Goal: Task Accomplishment & Management: Manage account settings

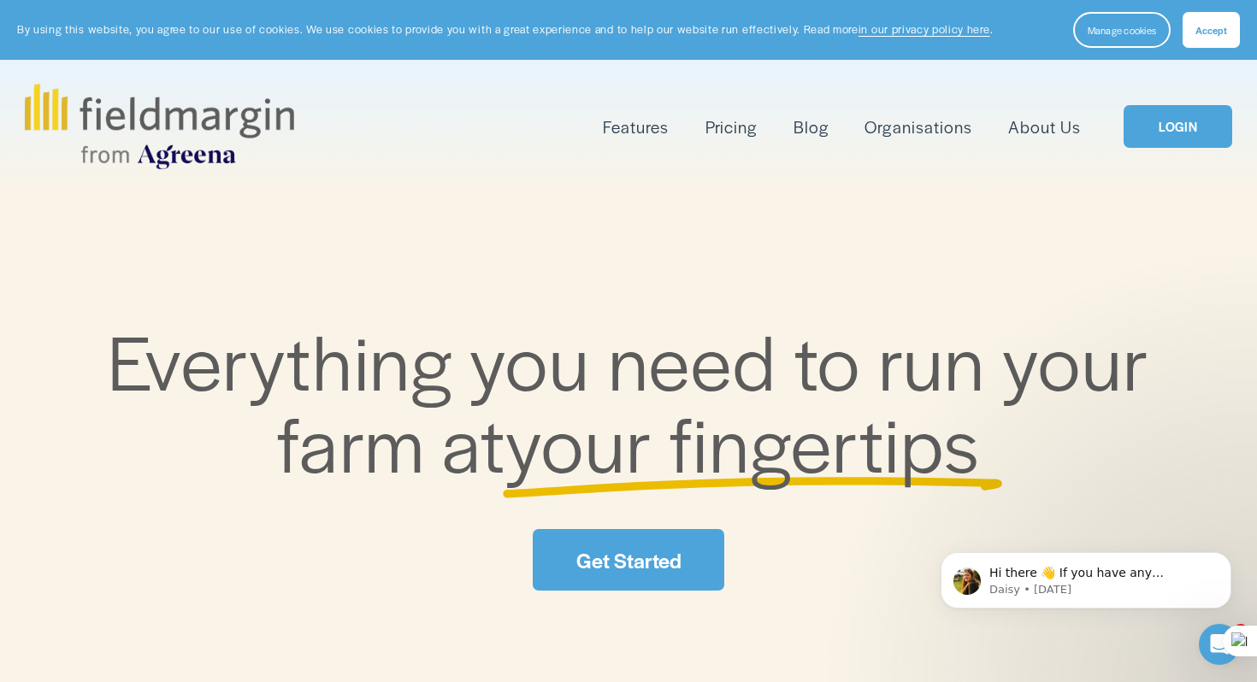
click at [1165, 140] on link "LOGIN" at bounding box center [1177, 127] width 108 height 44
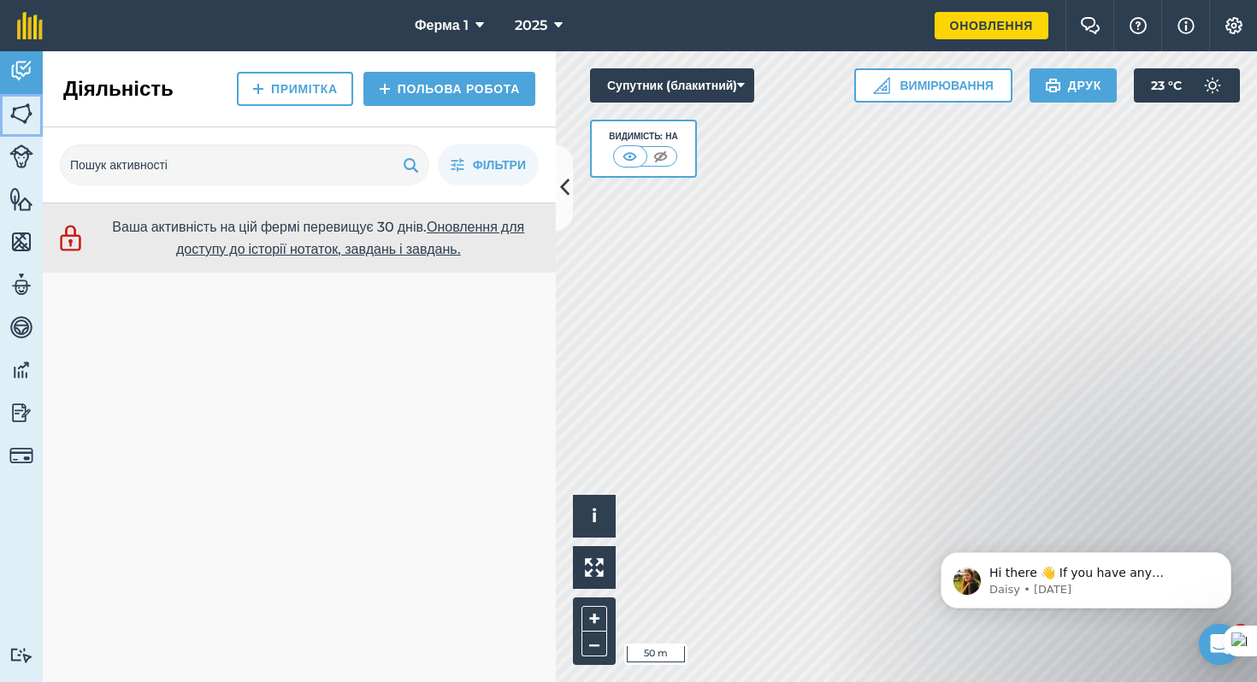
click at [23, 115] on img at bounding box center [21, 114] width 24 height 26
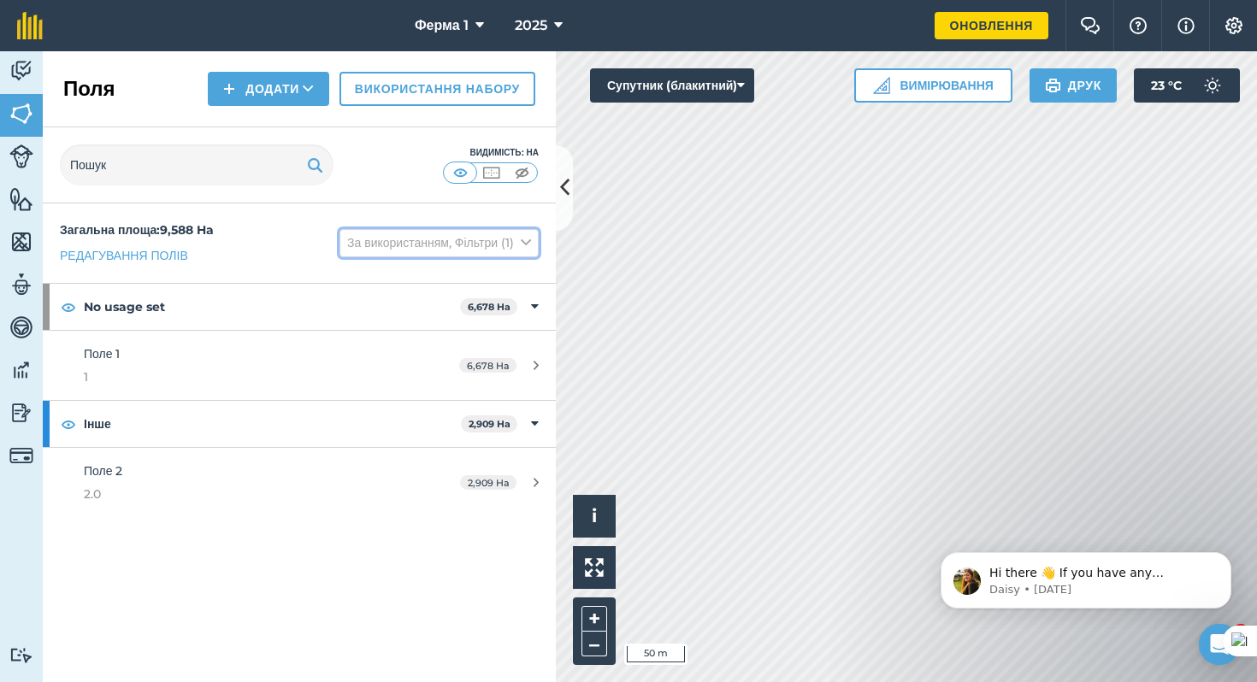
click at [362, 242] on button "За використанням, Фільтри (1)" at bounding box center [438, 242] width 199 height 27
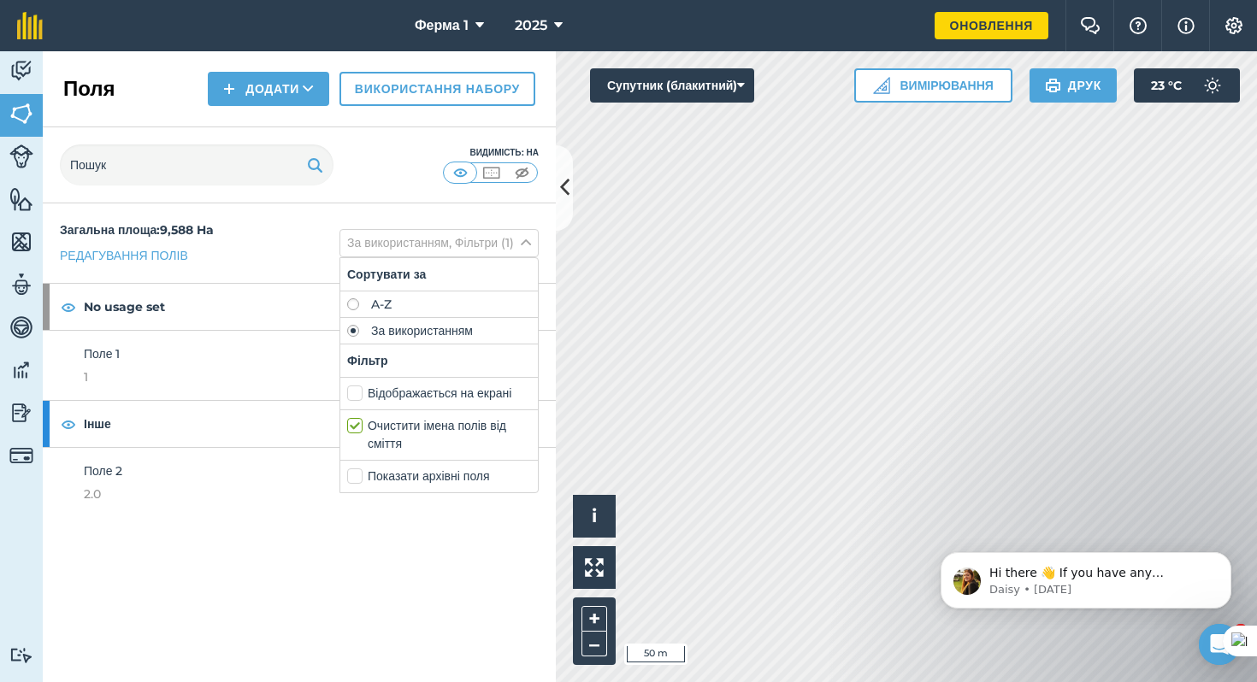
click at [280, 241] on div "Загальна площа : 9,588 Ha Редагування полів За використанням, Фільтри (1) Сорту…" at bounding box center [299, 243] width 513 height 80
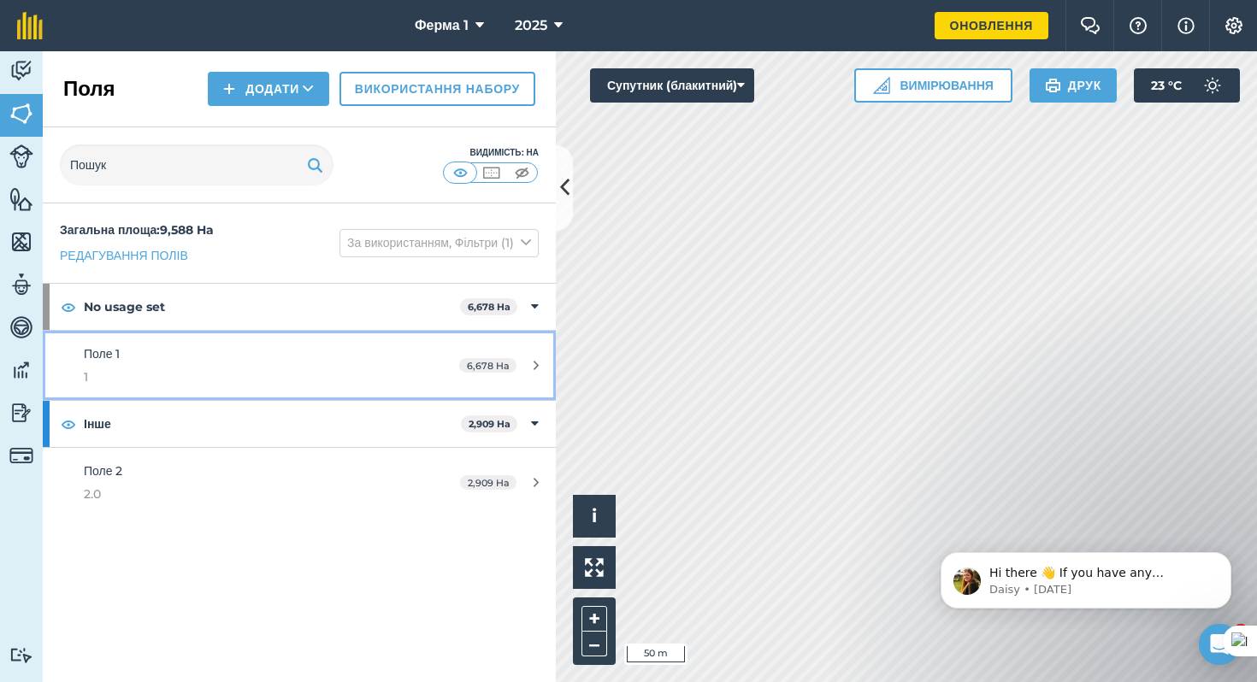
click at [528, 360] on div "6,678 Ha" at bounding box center [499, 366] width 114 height 14
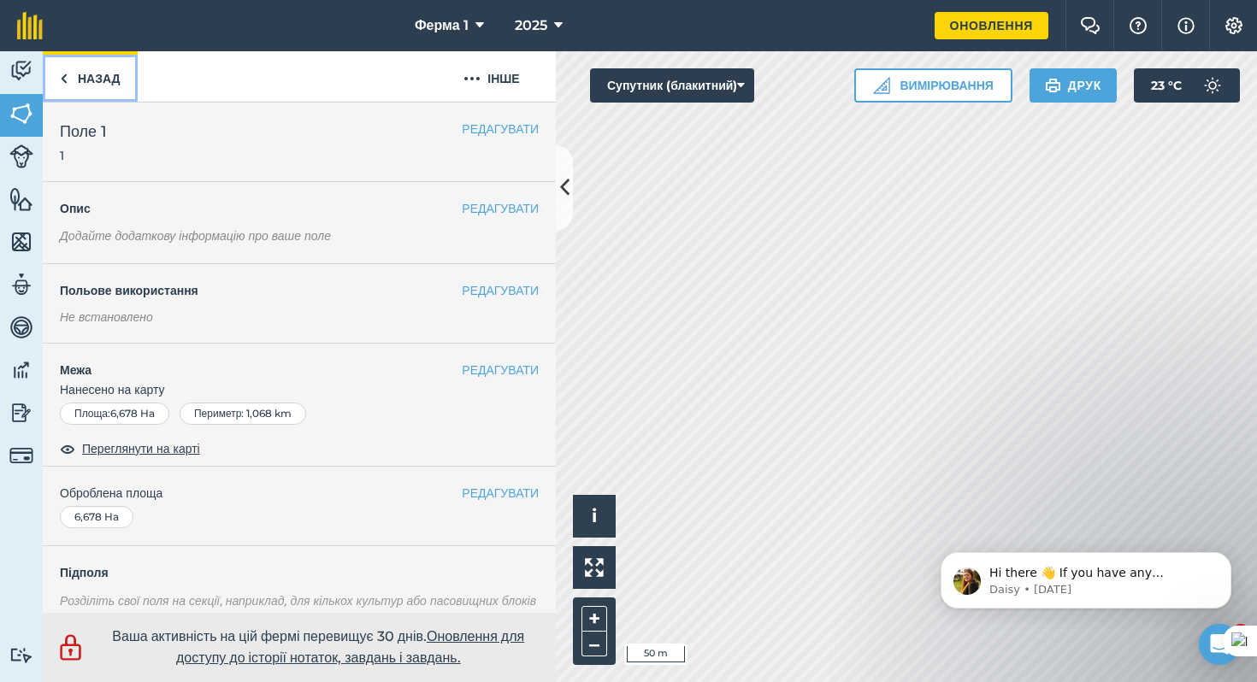
click at [69, 75] on link "Назад" at bounding box center [90, 76] width 95 height 50
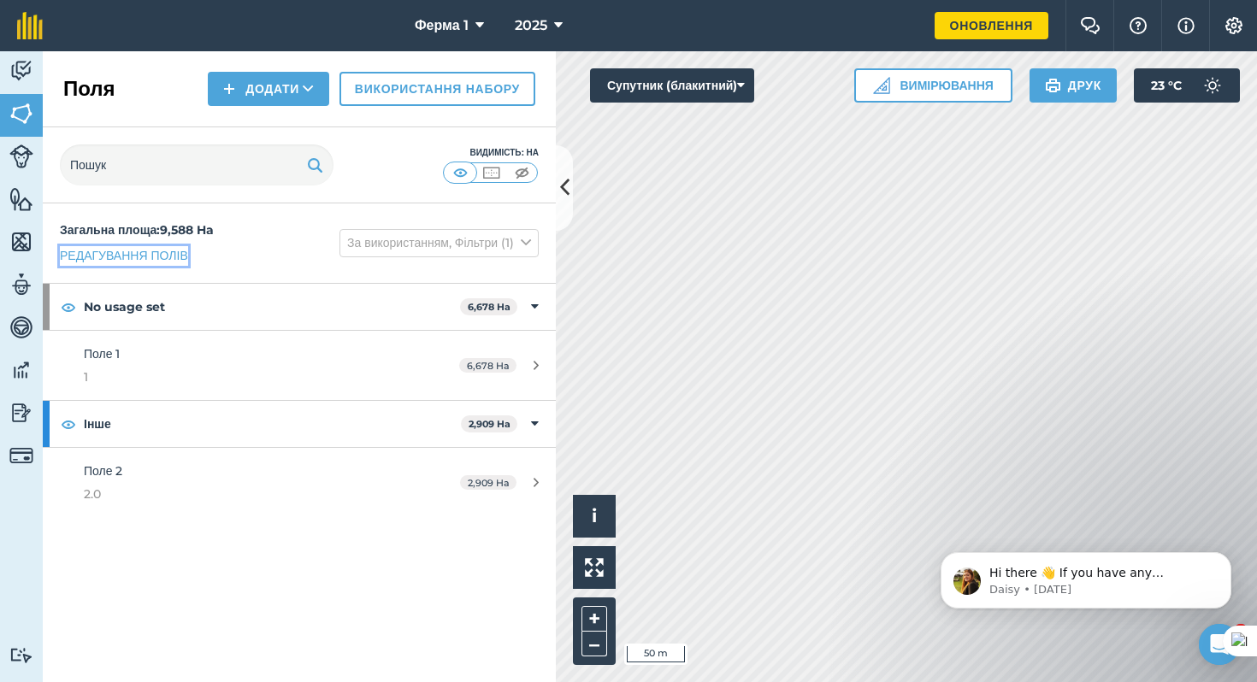
click at [134, 253] on link "Редагування полів" at bounding box center [124, 255] width 128 height 19
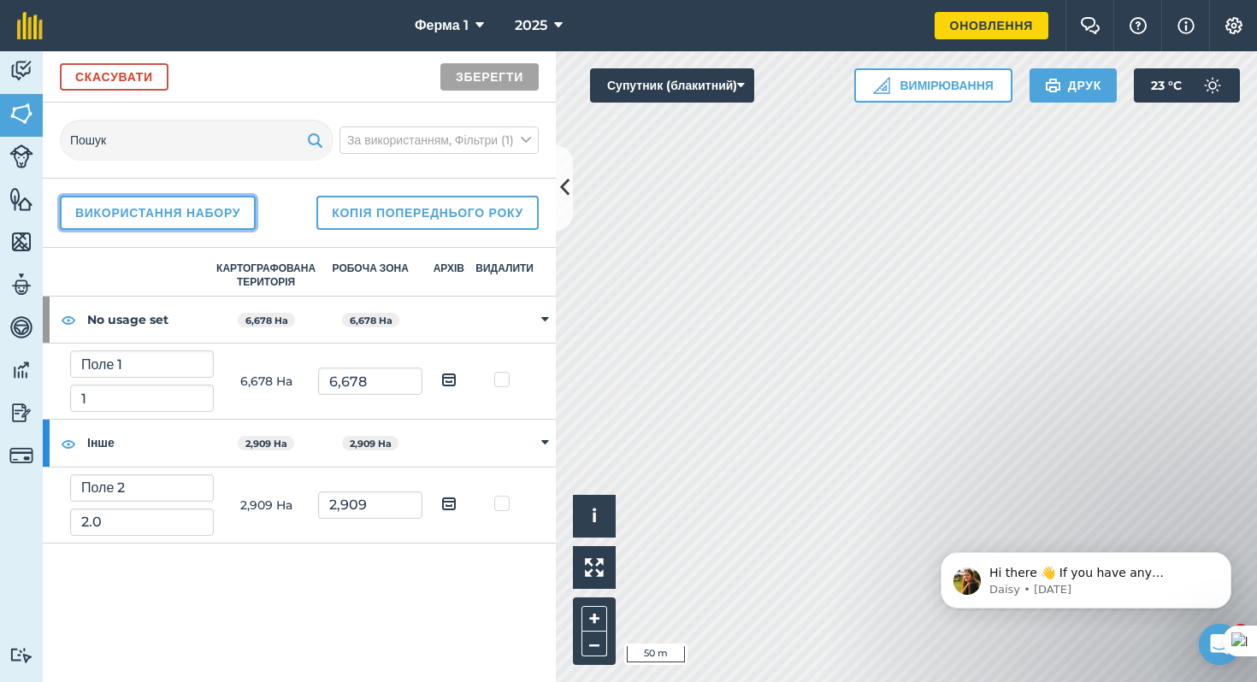
click at [150, 221] on link "Використання набору" at bounding box center [158, 213] width 196 height 34
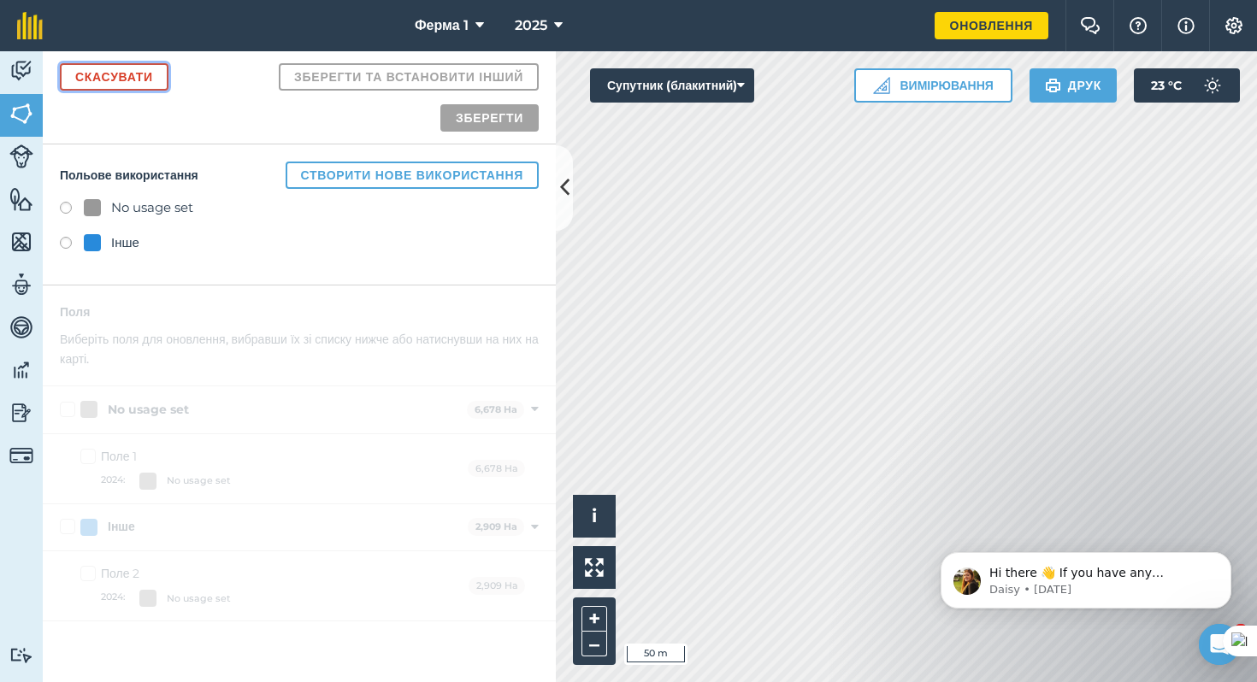
click at [147, 73] on link "Скасувати" at bounding box center [114, 76] width 109 height 27
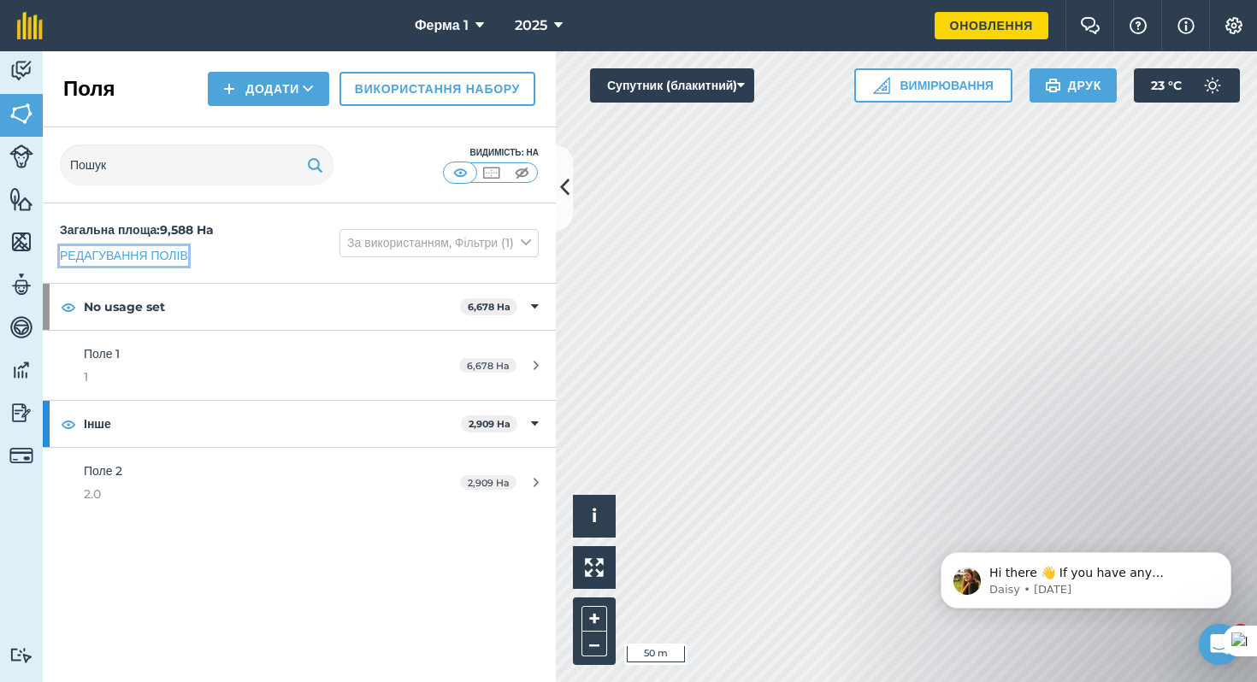
click at [180, 253] on link "Редагування полів" at bounding box center [124, 255] width 128 height 19
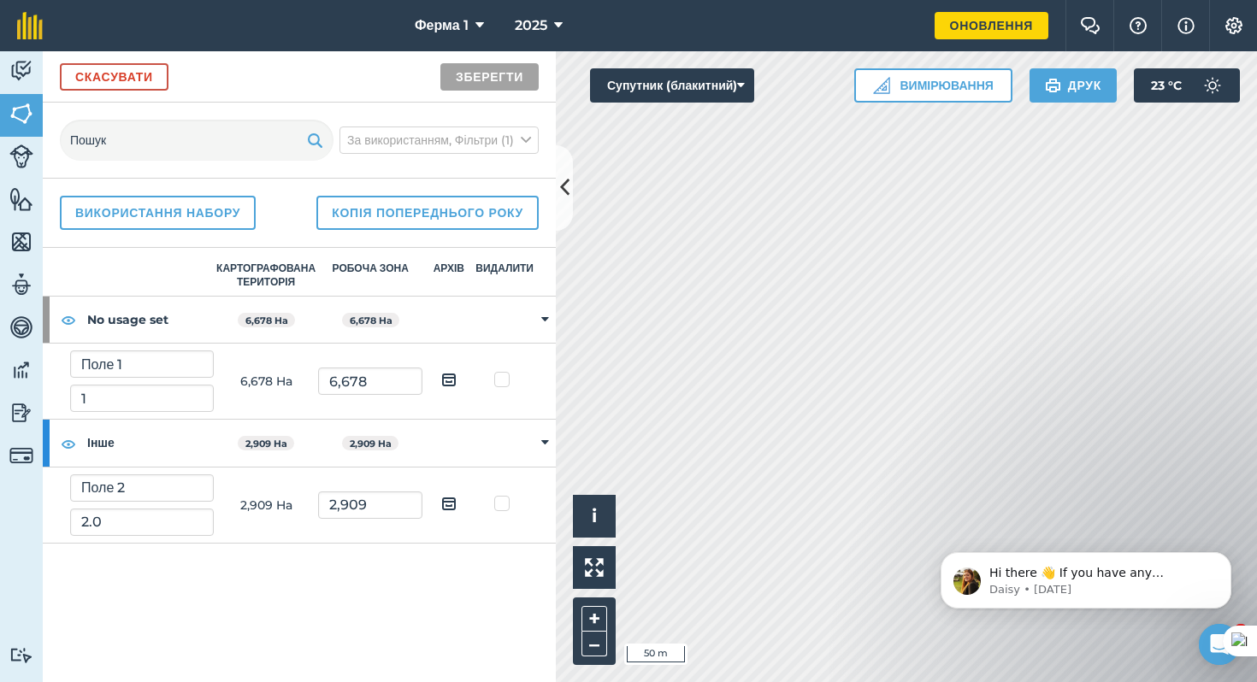
click at [475, 446] on td at bounding box center [505, 443] width 60 height 47
click at [541, 317] on td at bounding box center [544, 320] width 21 height 47
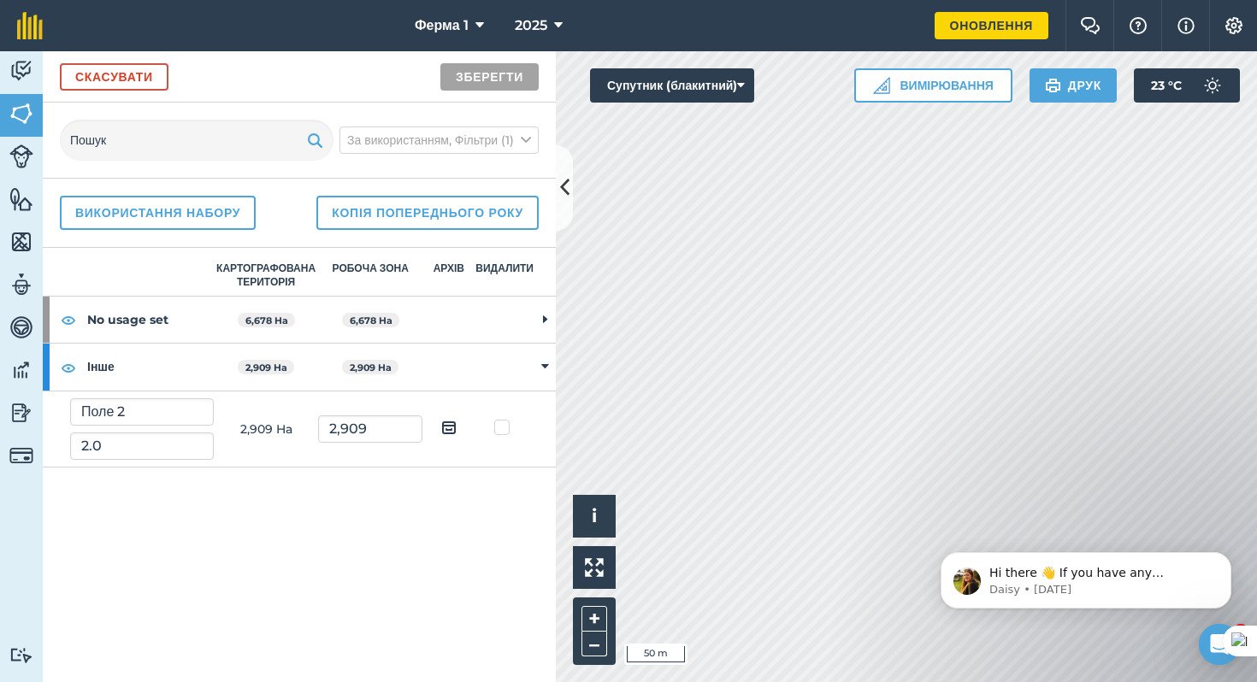
click at [541, 317] on td at bounding box center [544, 320] width 21 height 47
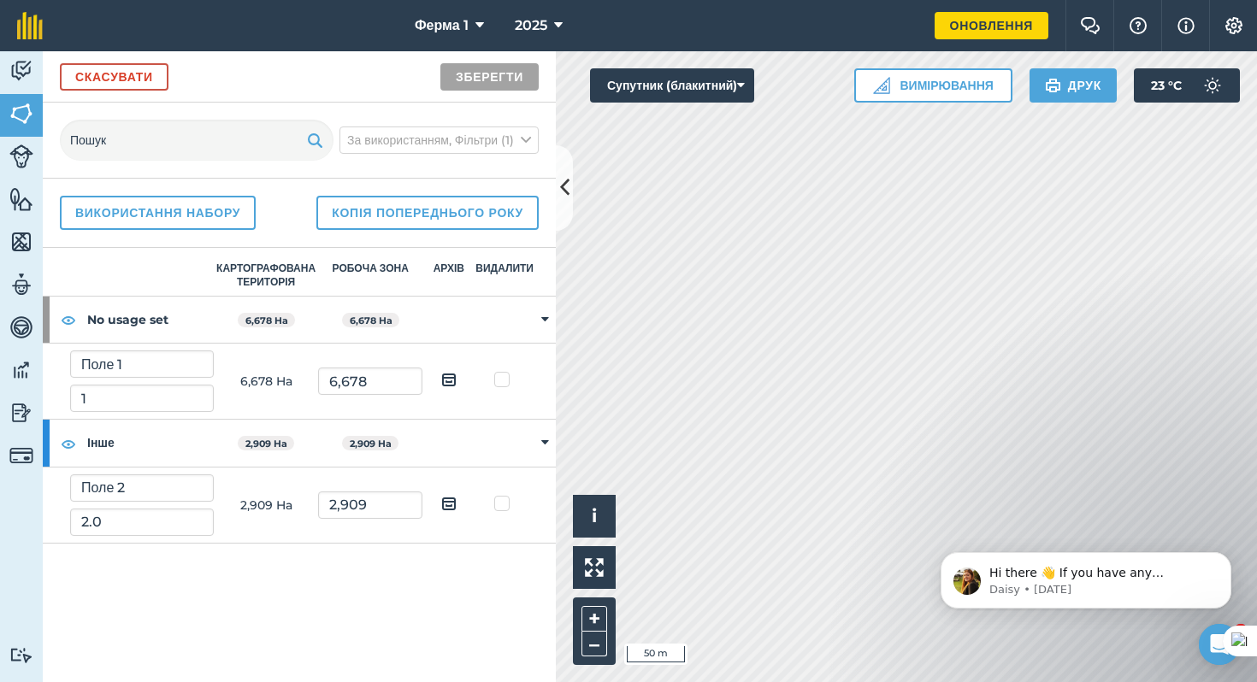
click at [502, 371] on label at bounding box center [504, 371] width 21 height 0
click at [504, 381] on input "checkbox" at bounding box center [509, 376] width 11 height 11
click at [502, 371] on label at bounding box center [504, 371] width 21 height 0
click at [504, 381] on input "checkbox" at bounding box center [509, 376] width 11 height 11
click at [510, 268] on th "Видалити" at bounding box center [505, 272] width 60 height 49
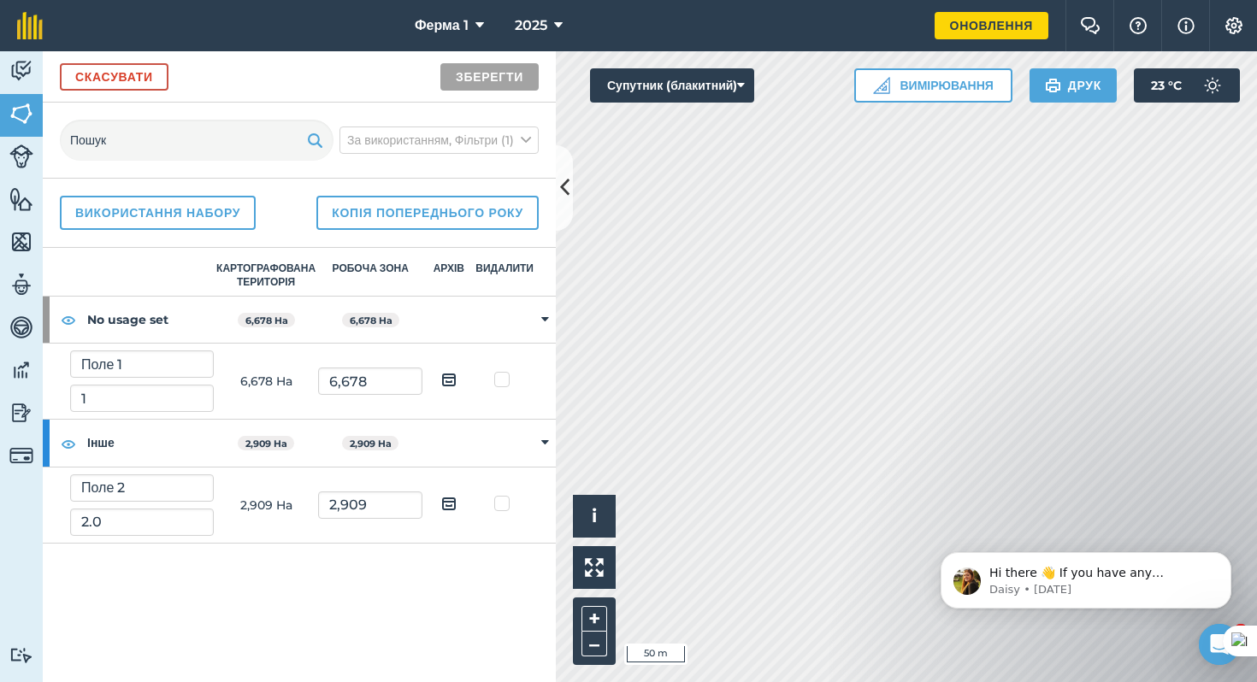
click at [498, 371] on label at bounding box center [504, 371] width 21 height 0
click at [504, 382] on input "checkbox" at bounding box center [509, 376] width 11 height 11
click at [507, 275] on th "Видалити" at bounding box center [505, 272] width 60 height 49
click at [497, 371] on label at bounding box center [504, 371] width 21 height 0
click at [504, 382] on input "checkbox" at bounding box center [509, 376] width 11 height 11
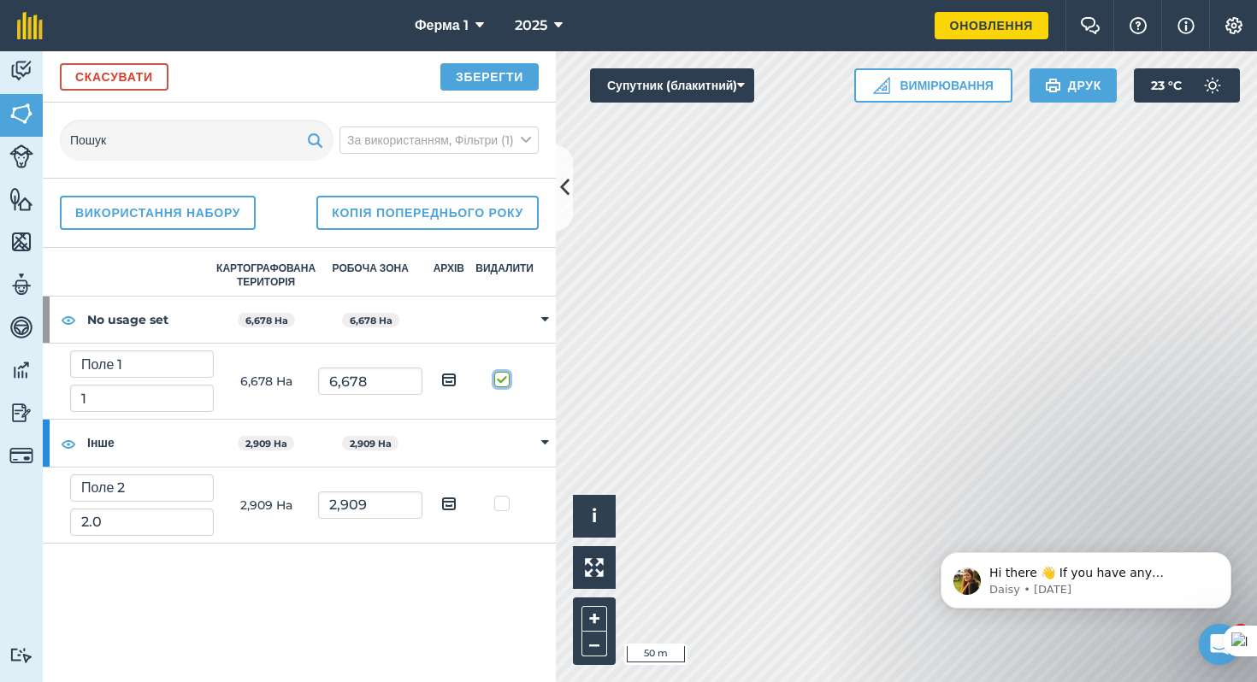
checkbox input "false"
click at [522, 389] on td at bounding box center [505, 382] width 60 height 76
